Goal: Find specific page/section: Find specific page/section

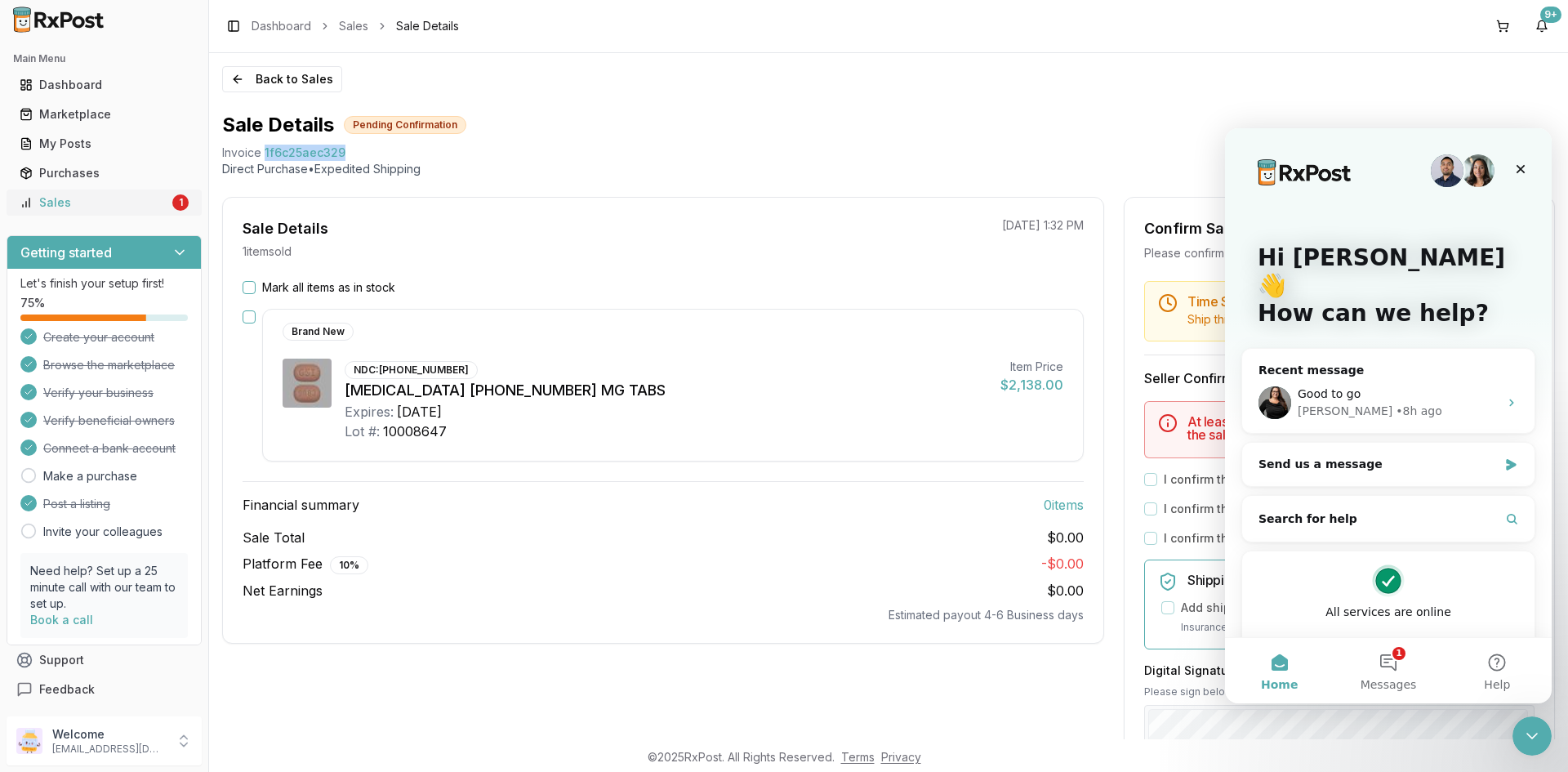
click at [166, 208] on link "Sales 1" at bounding box center [104, 202] width 182 height 29
click at [171, 214] on link "Sales 1" at bounding box center [104, 202] width 182 height 29
click at [172, 208] on div "1" at bounding box center [180, 202] width 16 height 16
click at [172, 207] on div "1" at bounding box center [180, 202] width 16 height 16
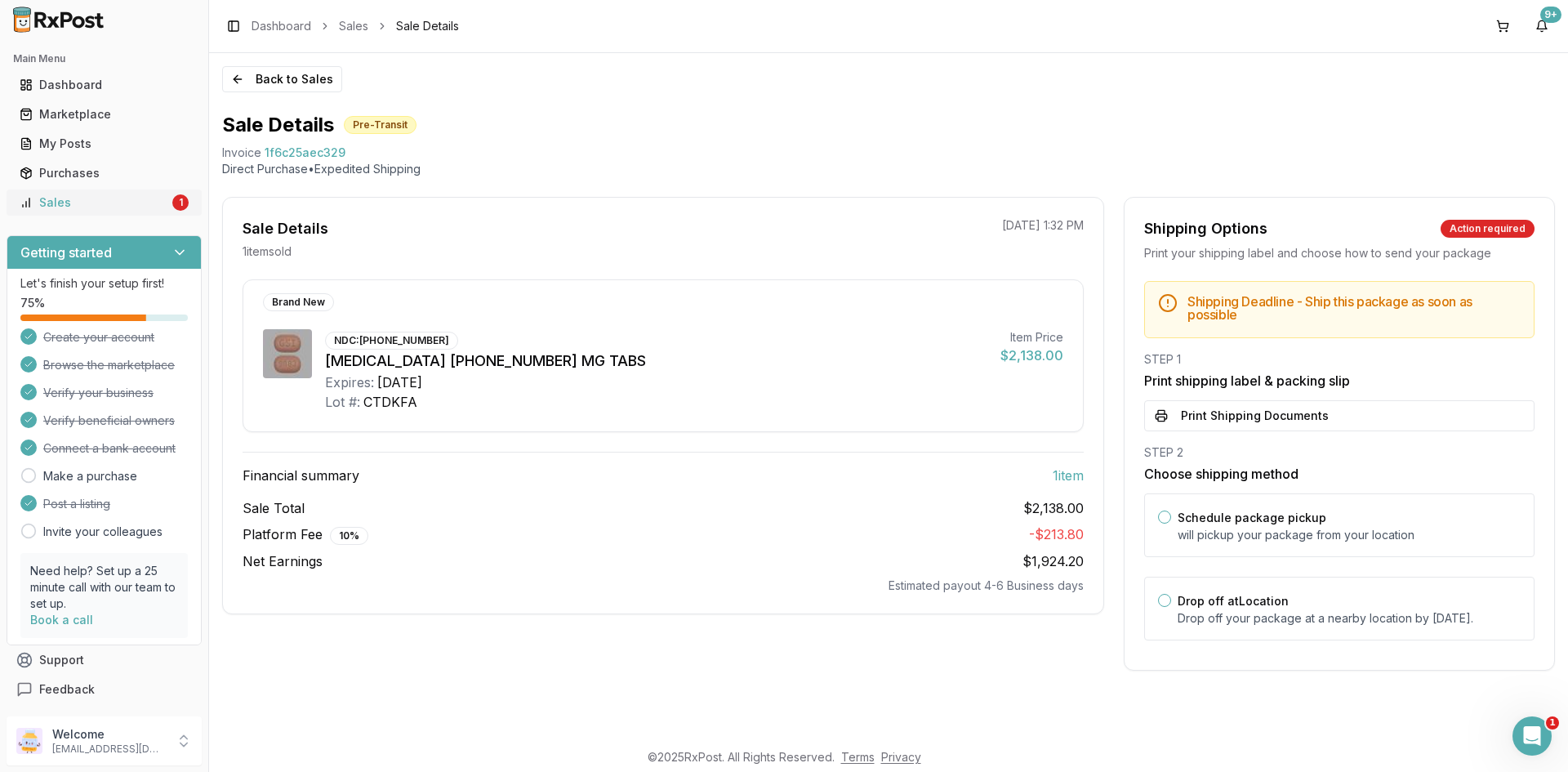
click at [82, 194] on link "Sales 1" at bounding box center [104, 202] width 182 height 29
click at [83, 194] on link "Sales 1" at bounding box center [104, 202] width 182 height 29
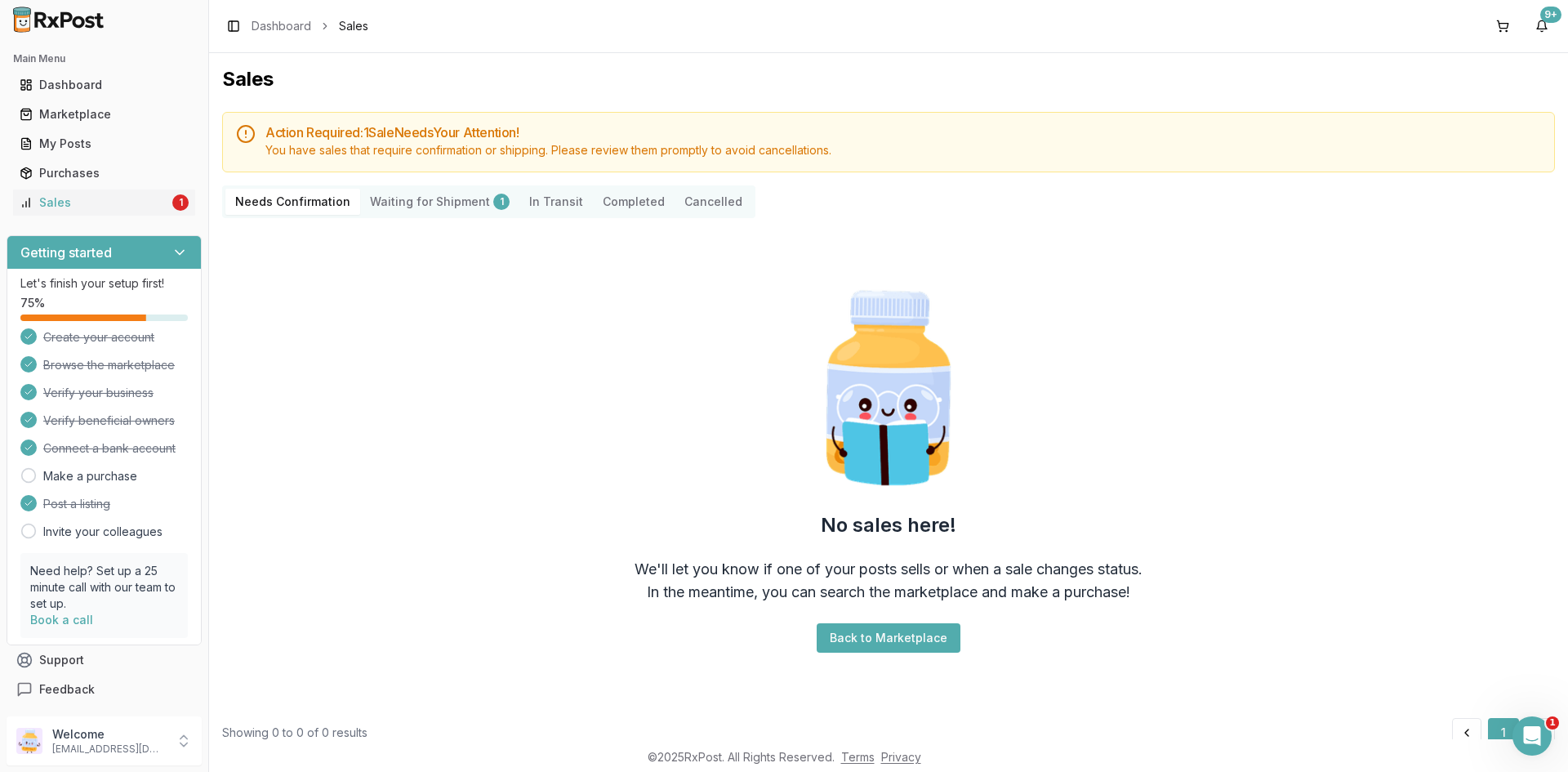
click at [409, 199] on Shipment "Waiting for Shipment 1" at bounding box center [440, 201] width 159 height 26
